Goal: Task Accomplishment & Management: Complete application form

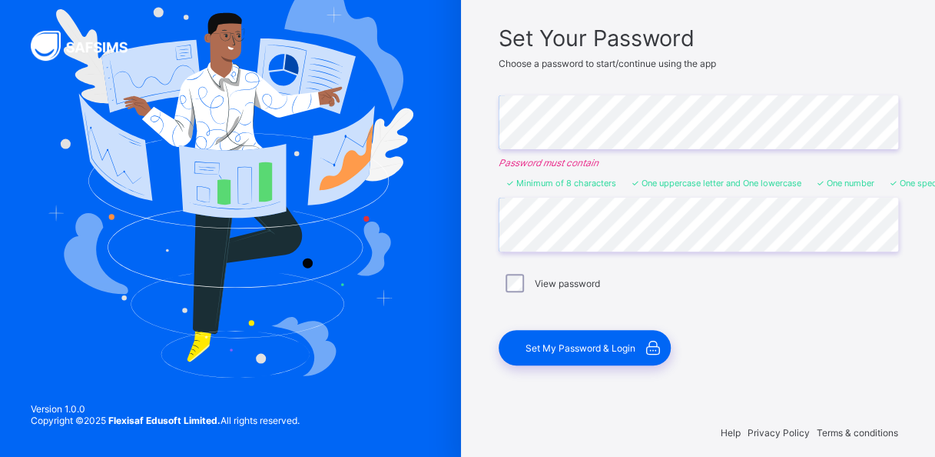
scroll to position [117, 0]
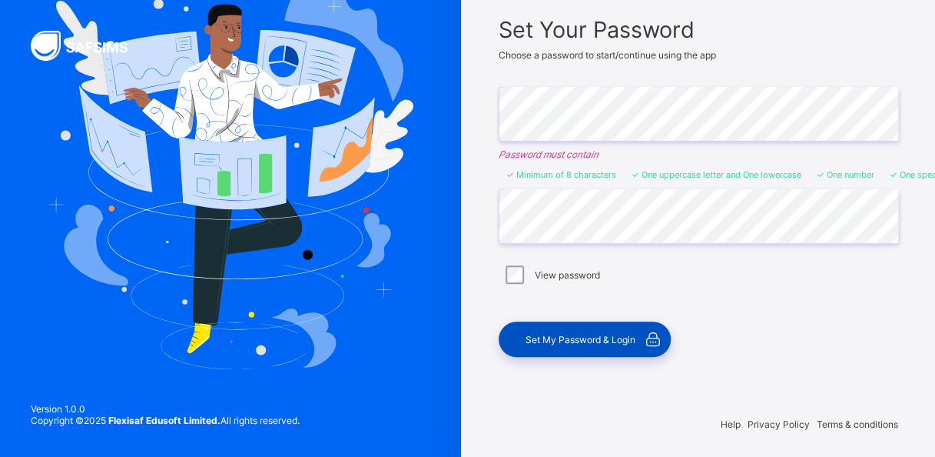
click at [592, 337] on span "Set My Password & Login" at bounding box center [581, 340] width 110 height 12
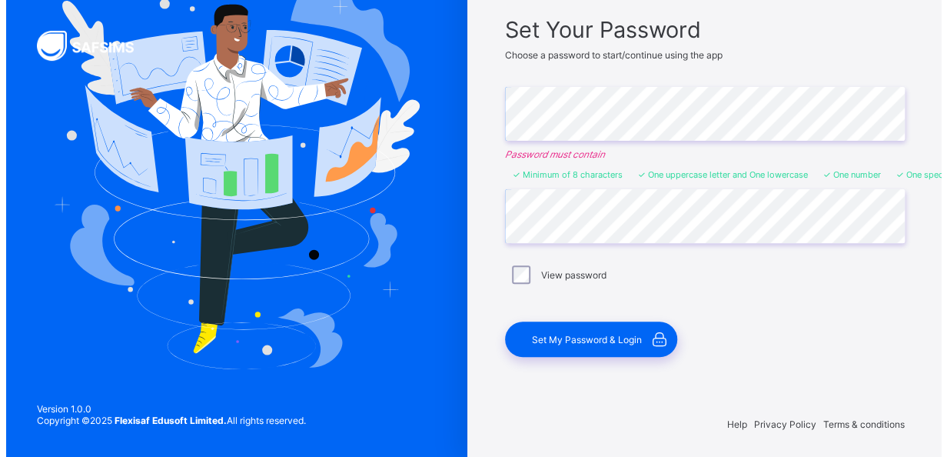
scroll to position [0, 0]
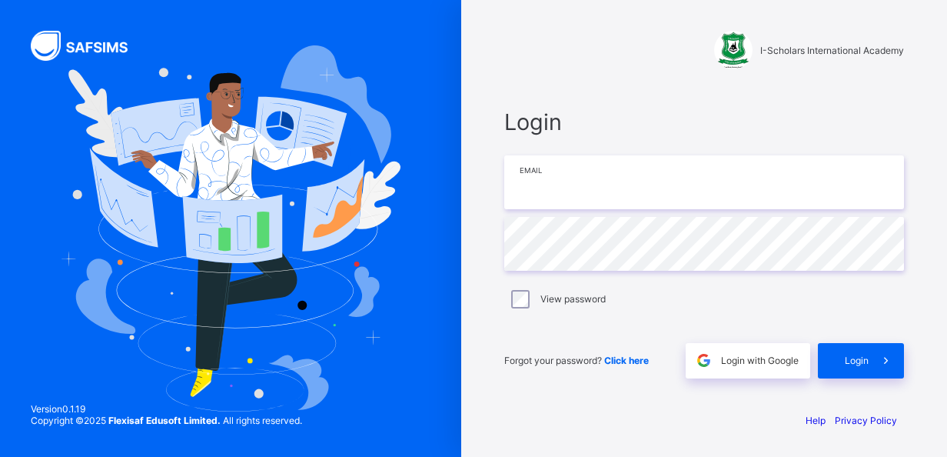
type input "**********"
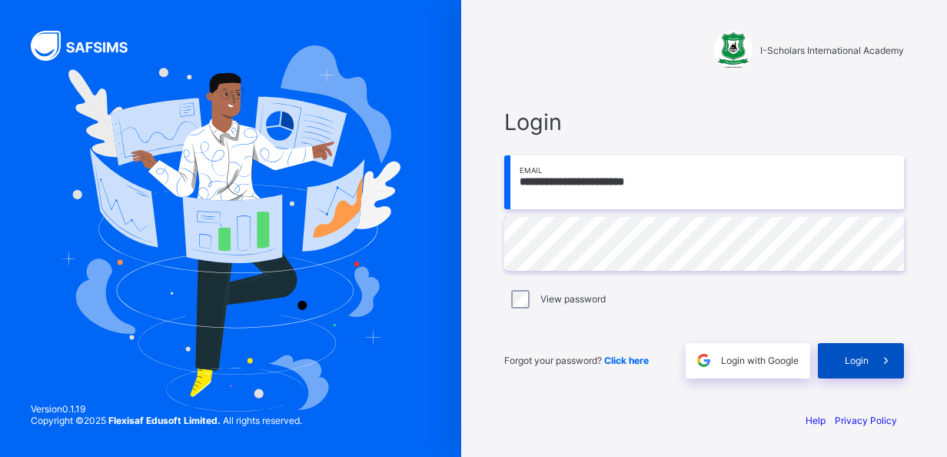
click at [852, 363] on span "Login" at bounding box center [857, 360] width 24 height 12
click at [872, 363] on span at bounding box center [885, 360] width 35 height 35
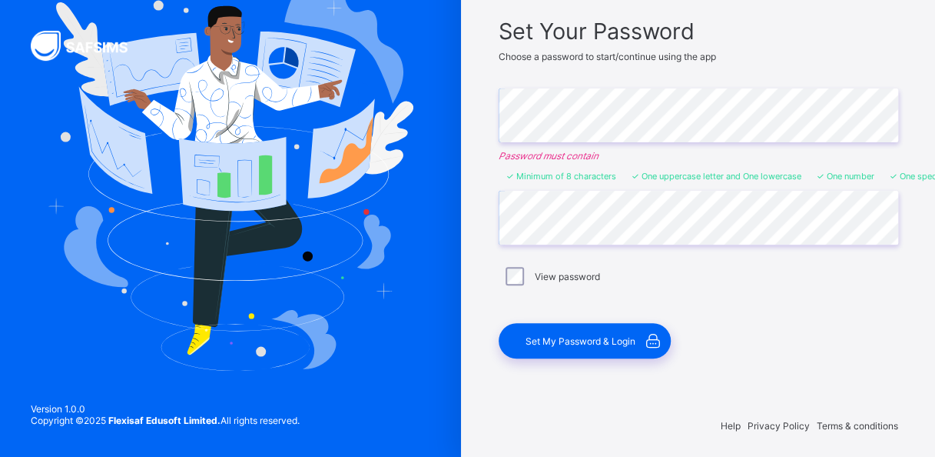
scroll to position [117, 0]
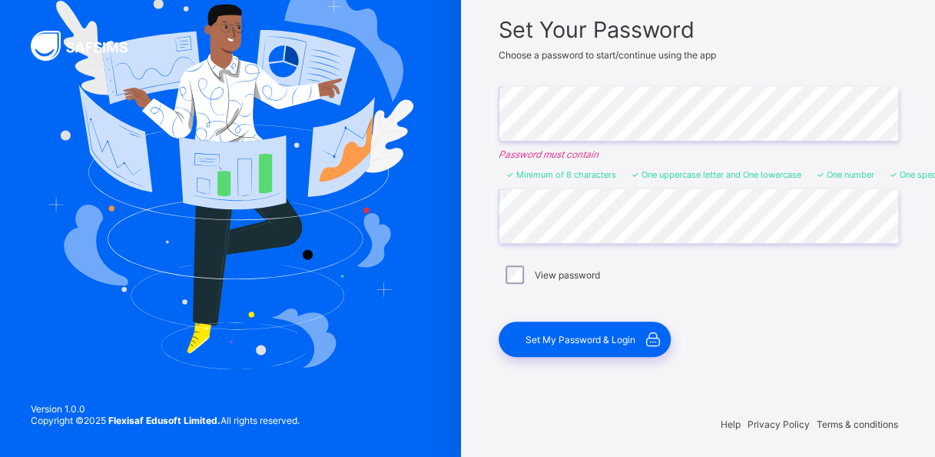
click at [572, 337] on span "Set My Password & Login" at bounding box center [581, 340] width 110 height 12
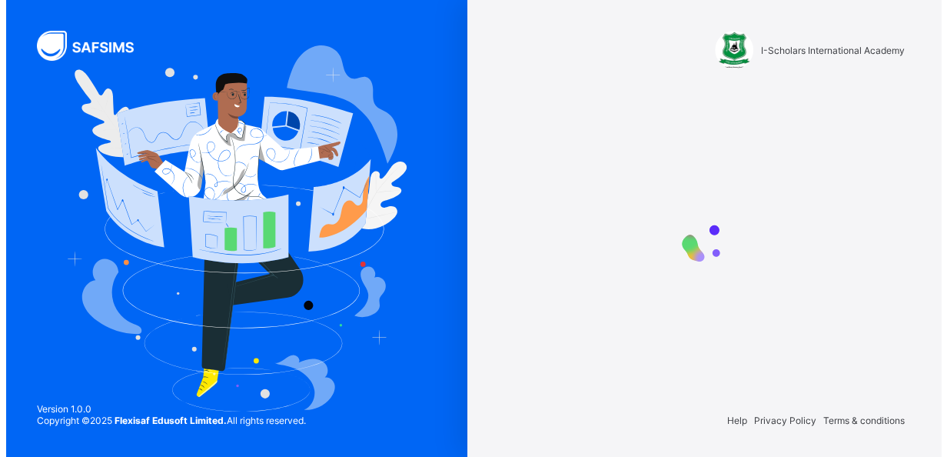
scroll to position [0, 0]
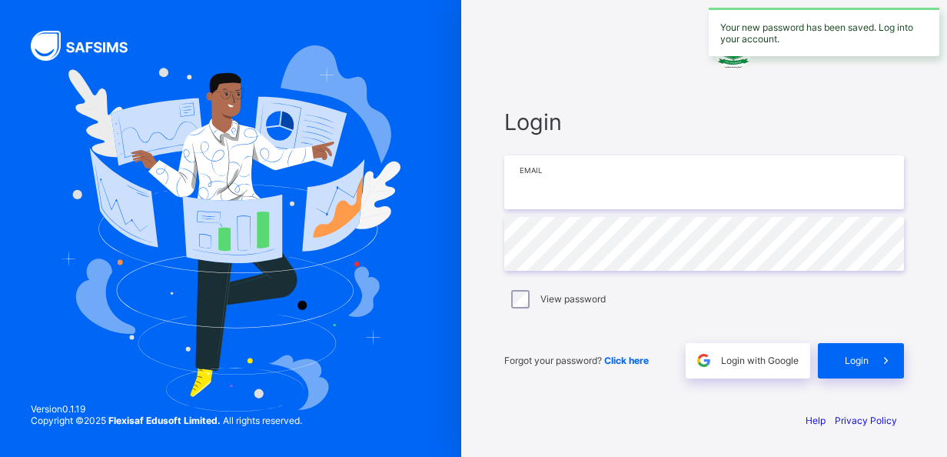
type input "**********"
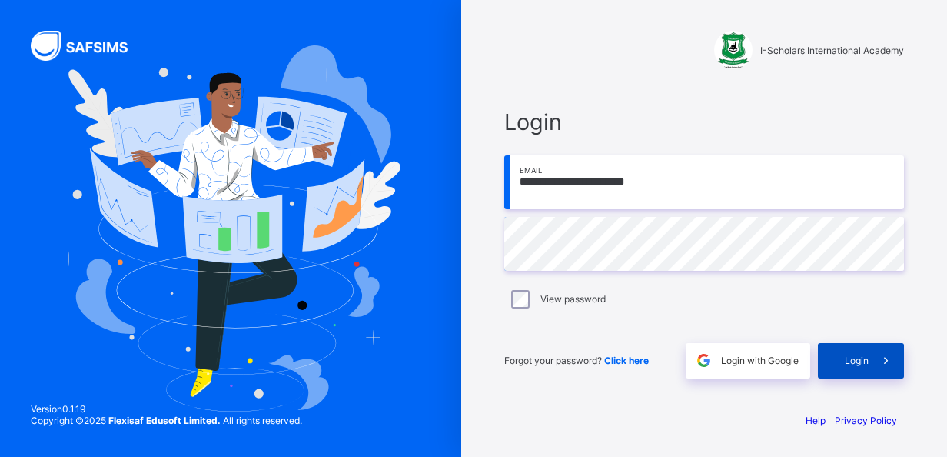
click at [865, 352] on div "Login" at bounding box center [861, 360] width 86 height 35
